Goal: Transaction & Acquisition: Purchase product/service

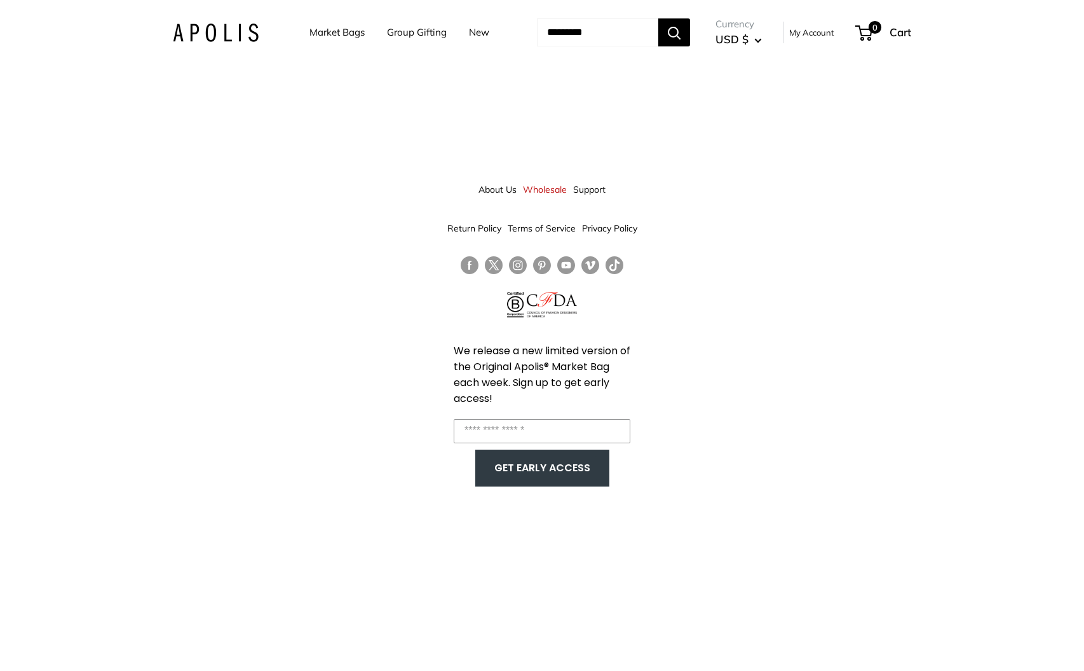
click at [399, 32] on link "Group Gifting" at bounding box center [417, 33] width 60 height 18
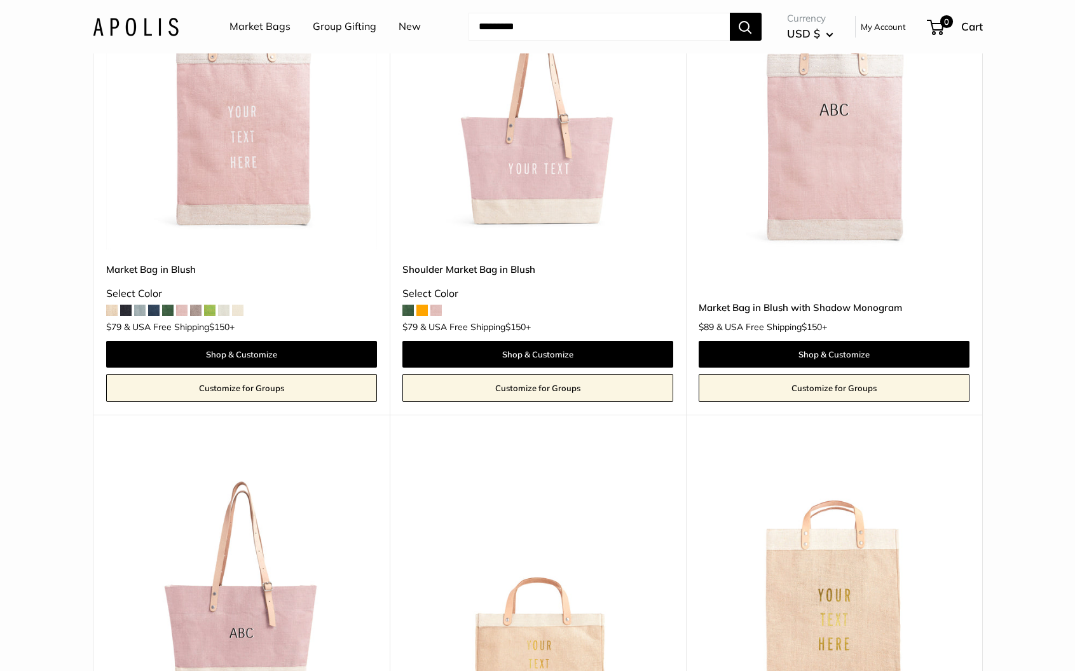
scroll to position [368, 0]
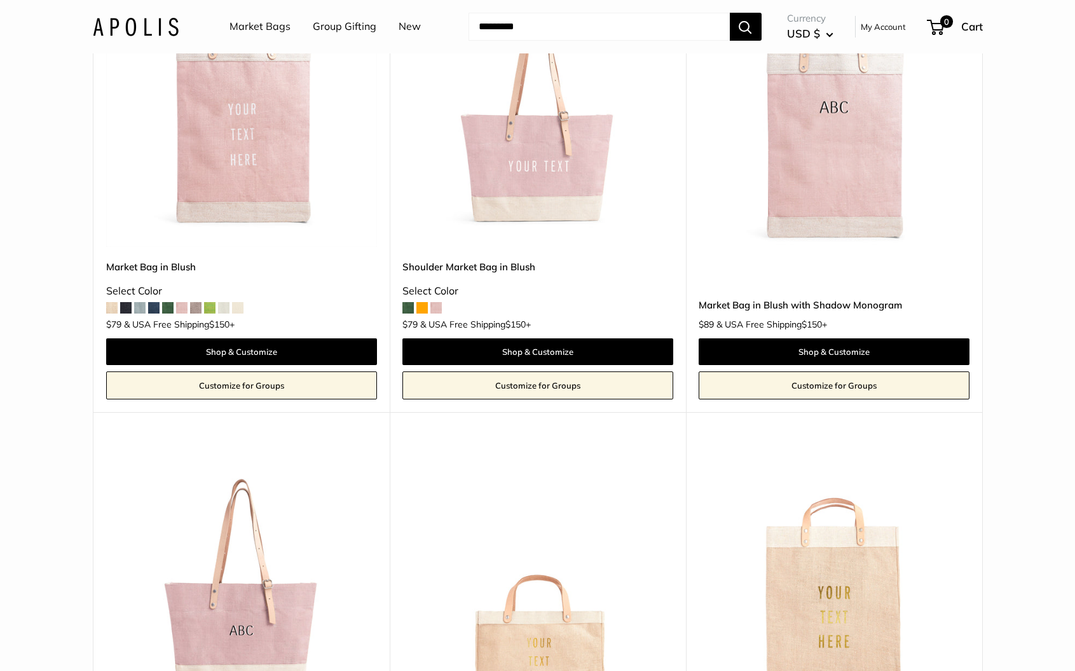
click at [170, 304] on span at bounding box center [167, 307] width 11 height 11
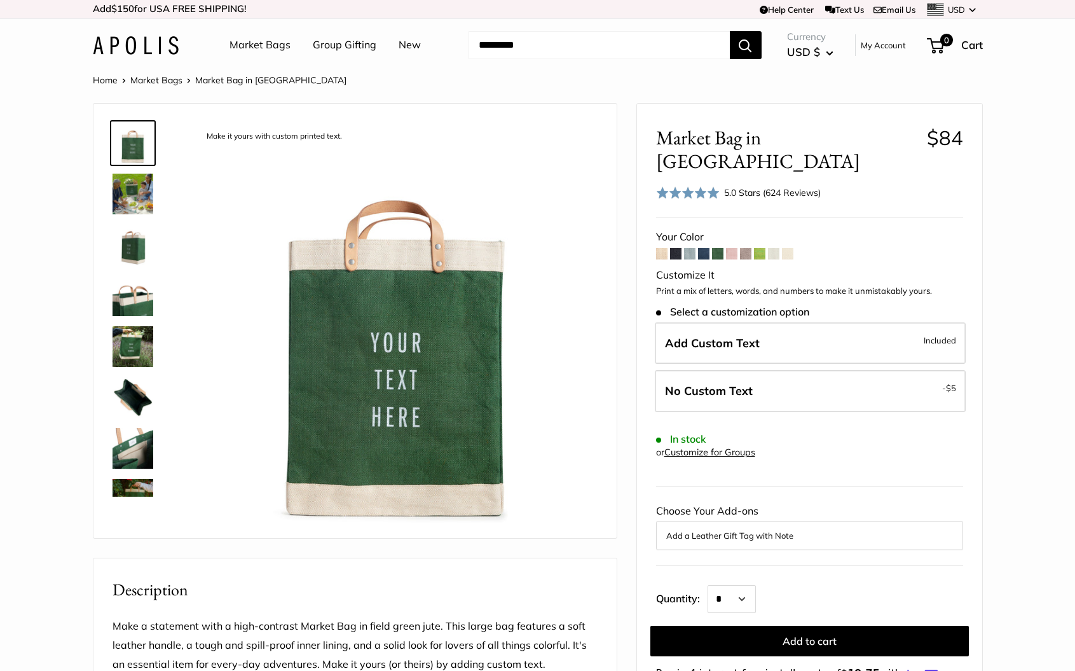
click at [142, 192] on img at bounding box center [133, 194] width 41 height 41
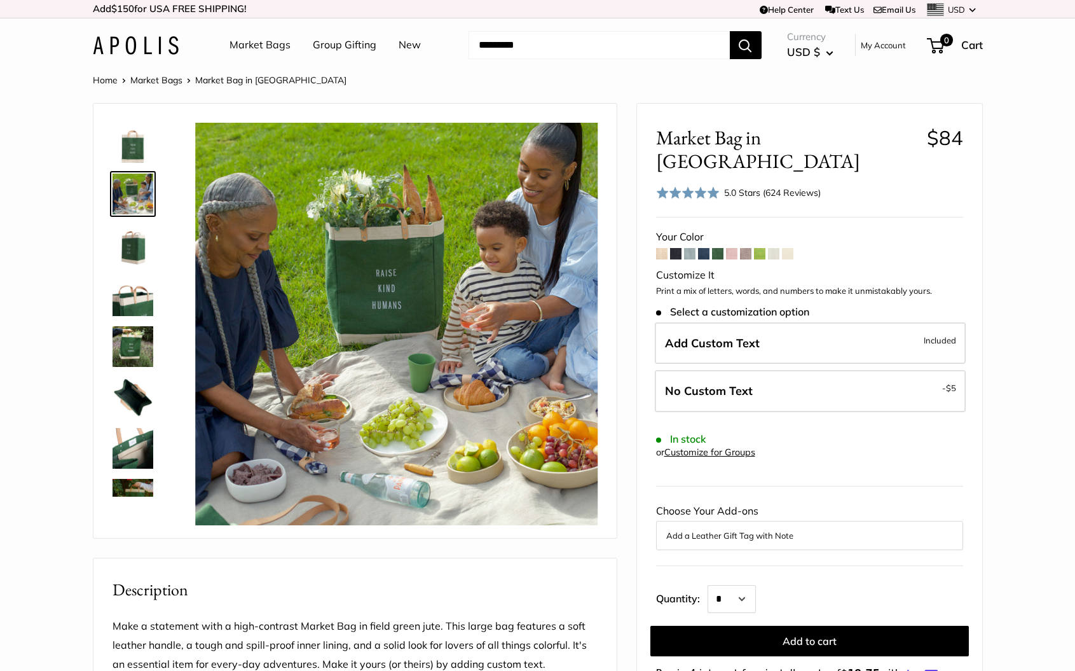
click at [140, 225] on img at bounding box center [133, 244] width 41 height 41
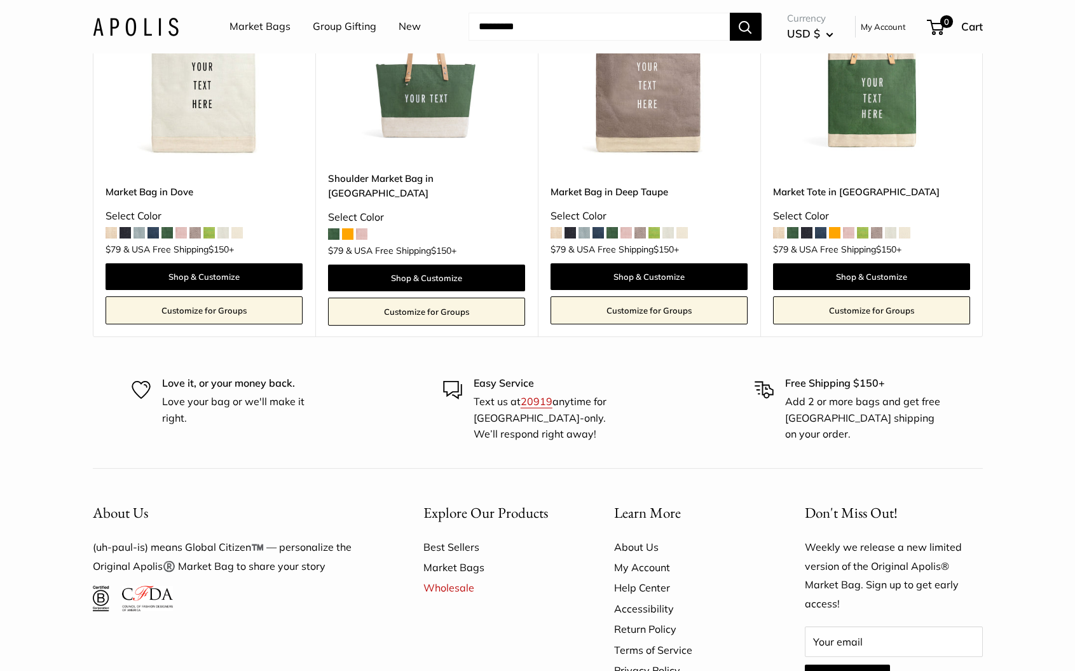
scroll to position [3728, 0]
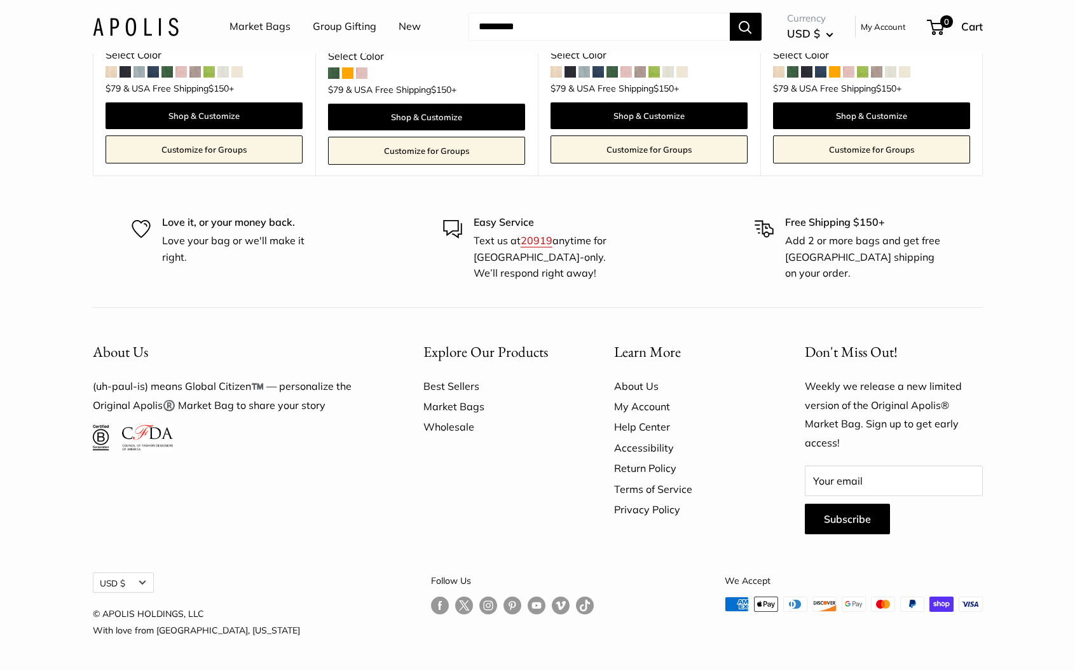
click at [452, 424] on link "Wholesale" at bounding box center [496, 426] width 146 height 20
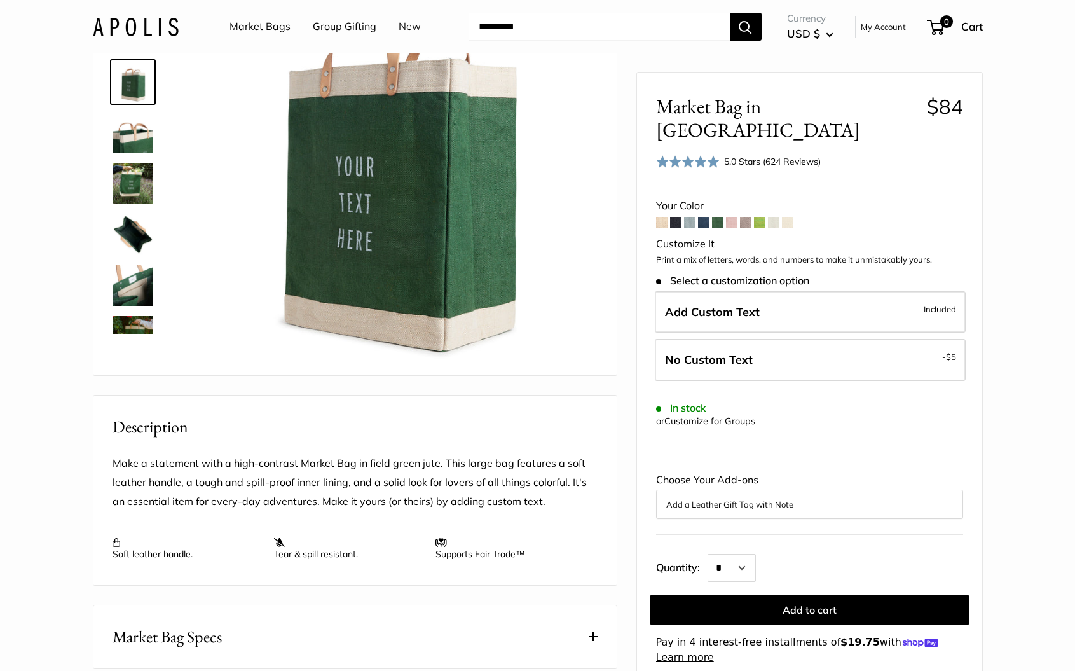
scroll to position [0, 0]
